Goal: Transaction & Acquisition: Subscribe to service/newsletter

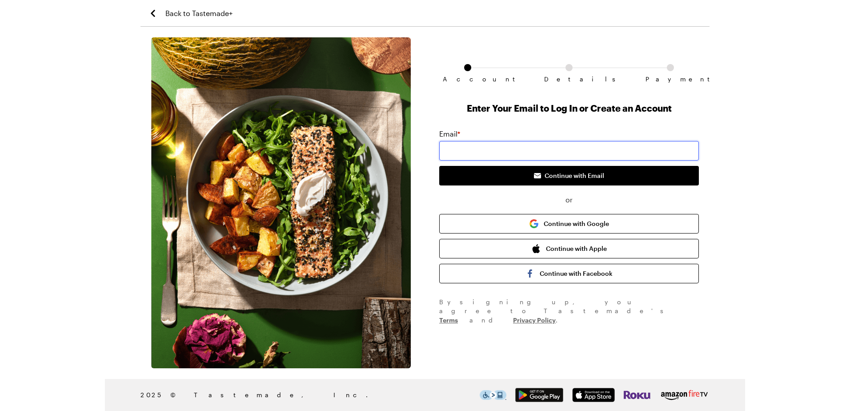
click at [451, 152] on input "email" at bounding box center [568, 151] width 259 height 20
drag, startPoint x: 457, startPoint y: 152, endPoint x: 758, endPoint y: 176, distance: 301.3
click at [758, 176] on div "Back to Tastemade+ Account Details Payment Enter Your Email to Log In or Create…" at bounding box center [425, 205] width 850 height 411
click at [458, 148] on input "email" at bounding box center [568, 151] width 259 height 20
type input "[EMAIL_ADDRESS][US_STATE][DOMAIN_NAME]"
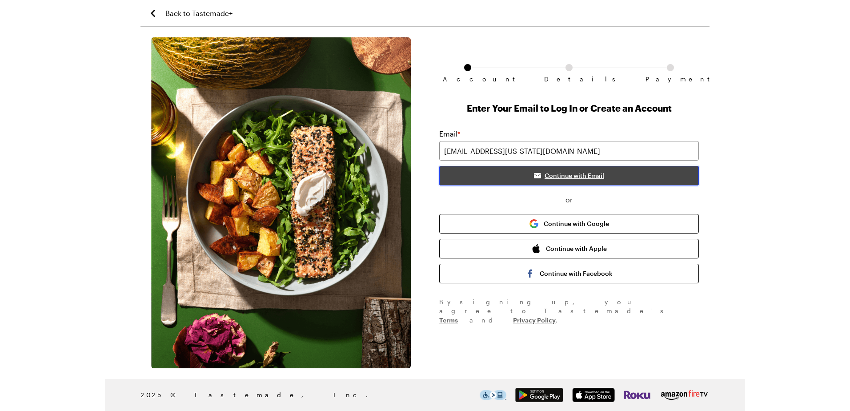
click at [558, 176] on span "Continue with Email" at bounding box center [574, 175] width 60 height 9
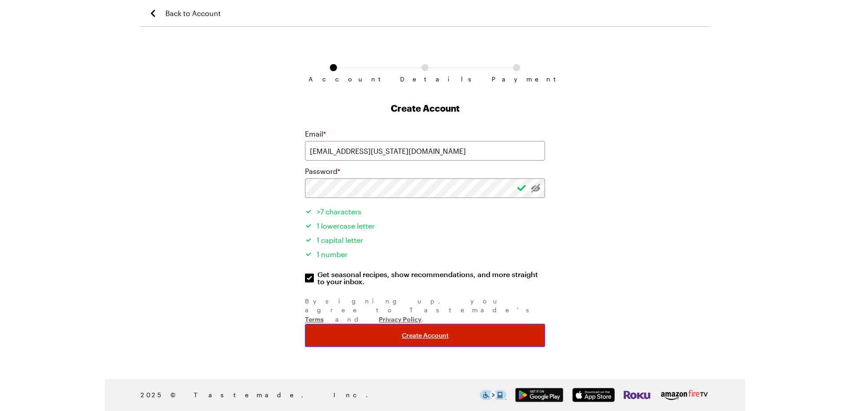
click at [419, 331] on span "Create Account" at bounding box center [425, 335] width 47 height 9
